Goal: Check status: Check status

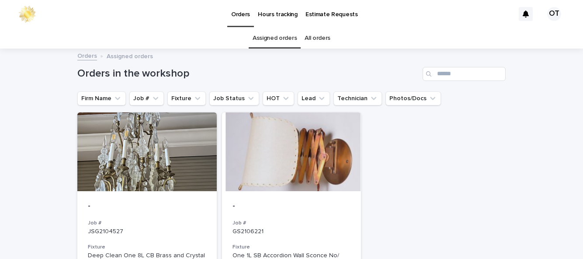
scroll to position [28, 0]
click at [139, 144] on div at bounding box center [146, 151] width 139 height 79
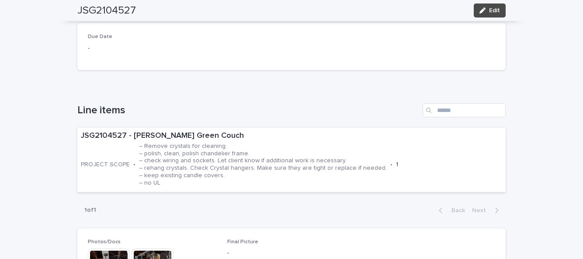
scroll to position [156, 0]
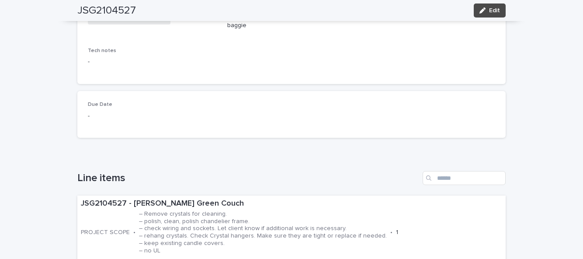
click at [337, 181] on h1 "Line items" at bounding box center [248, 178] width 342 height 13
click at [326, 233] on p "– Remove crystals for cleaning. – polish, clean, polish chandelier frame. – che…" at bounding box center [263, 232] width 248 height 44
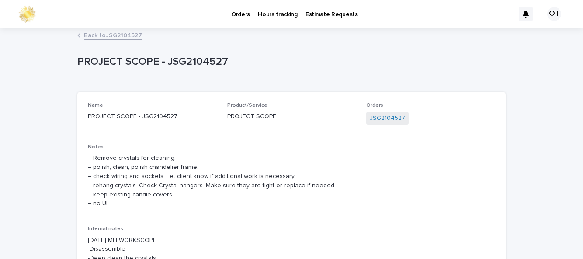
click at [94, 34] on link "Back to JSG2104527" at bounding box center [113, 35] width 58 height 10
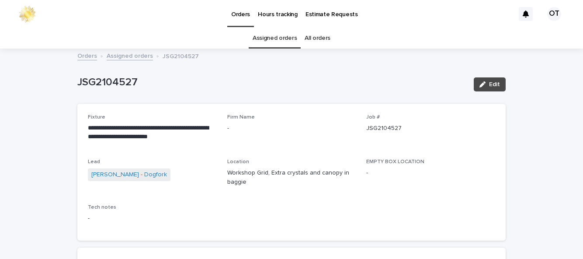
click at [277, 46] on link "Assigned orders" at bounding box center [275, 38] width 44 height 21
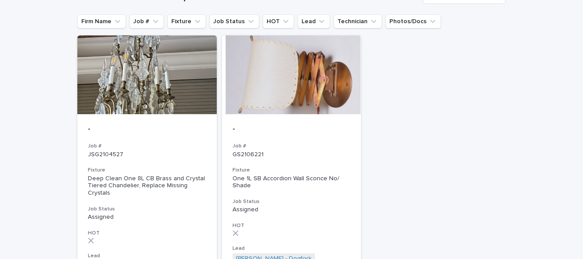
scroll to position [126, 0]
